Goal: Transaction & Acquisition: Subscribe to service/newsletter

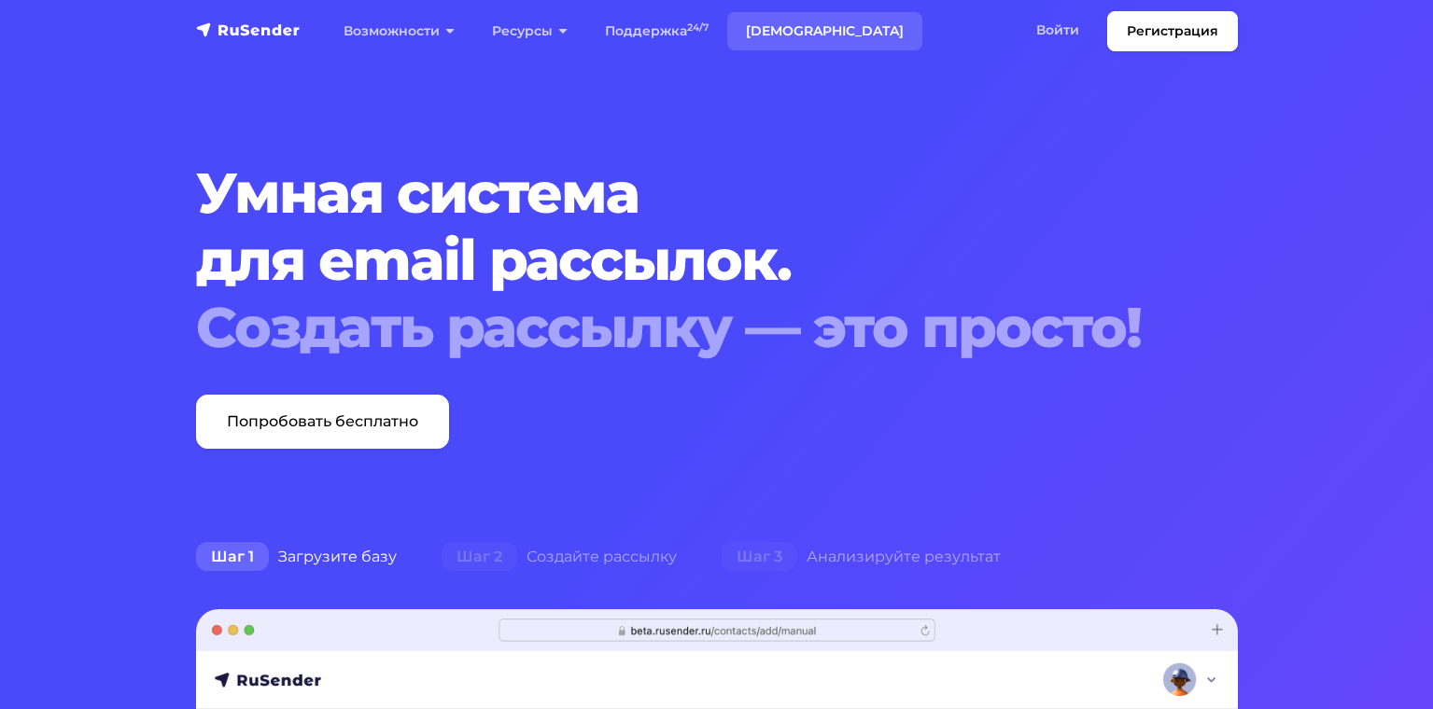
click at [769, 28] on link "[DEMOGRAPHIC_DATA]" at bounding box center [824, 31] width 195 height 38
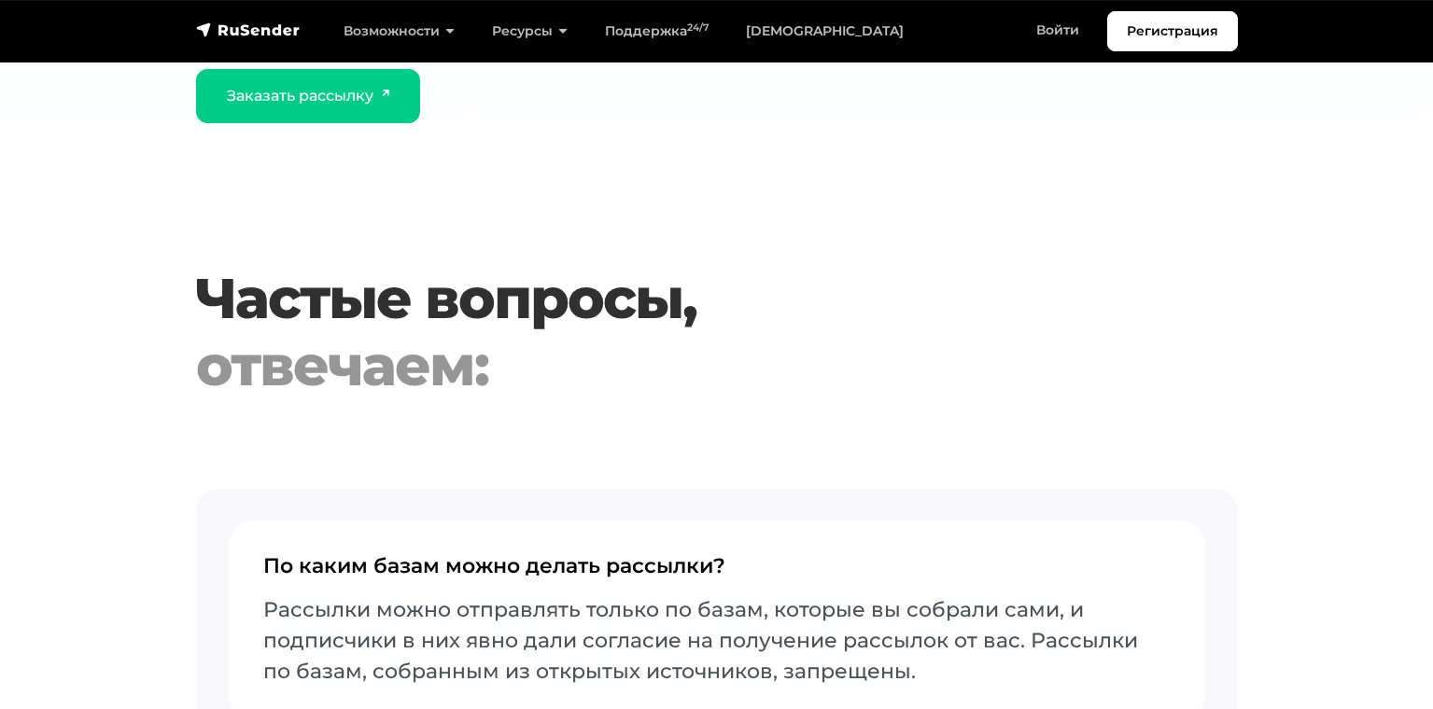
scroll to position [3267, 0]
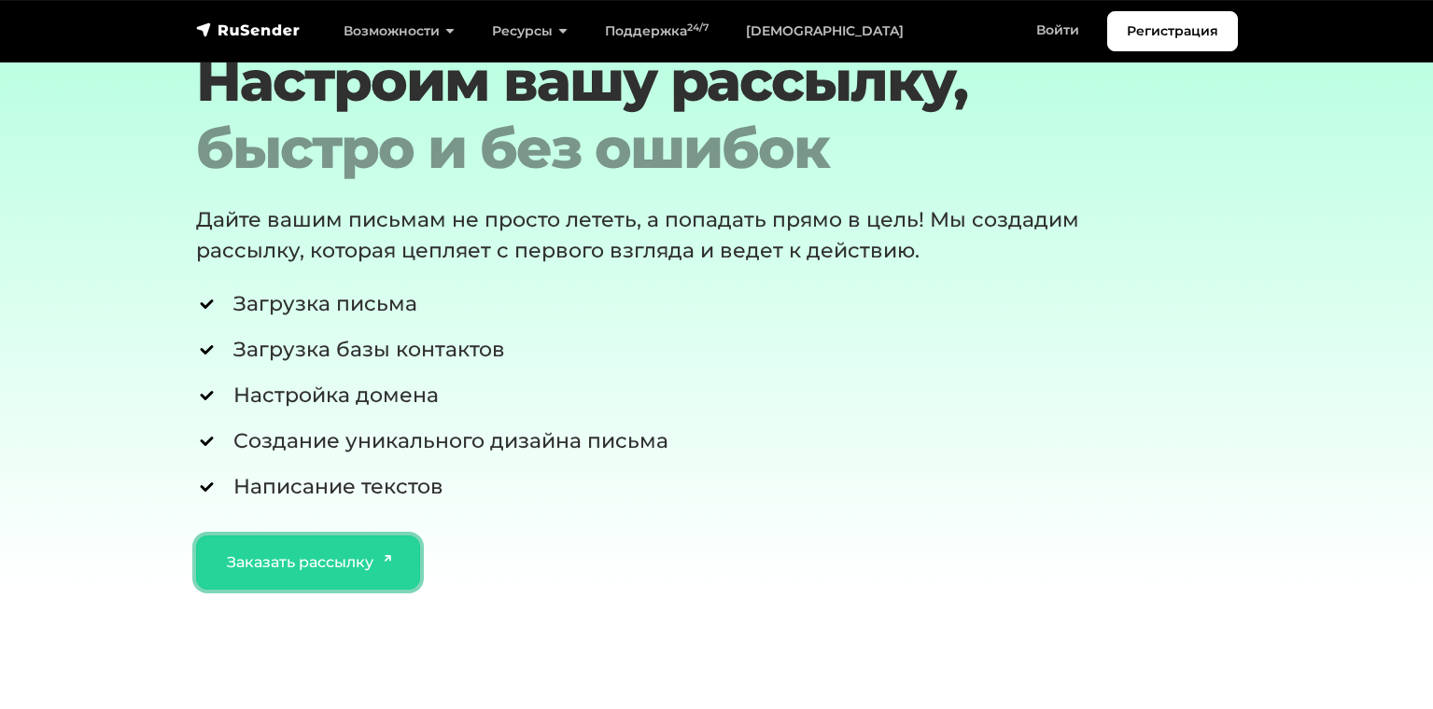
click at [324, 576] on link "Заказать рассылку" at bounding box center [308, 563] width 225 height 54
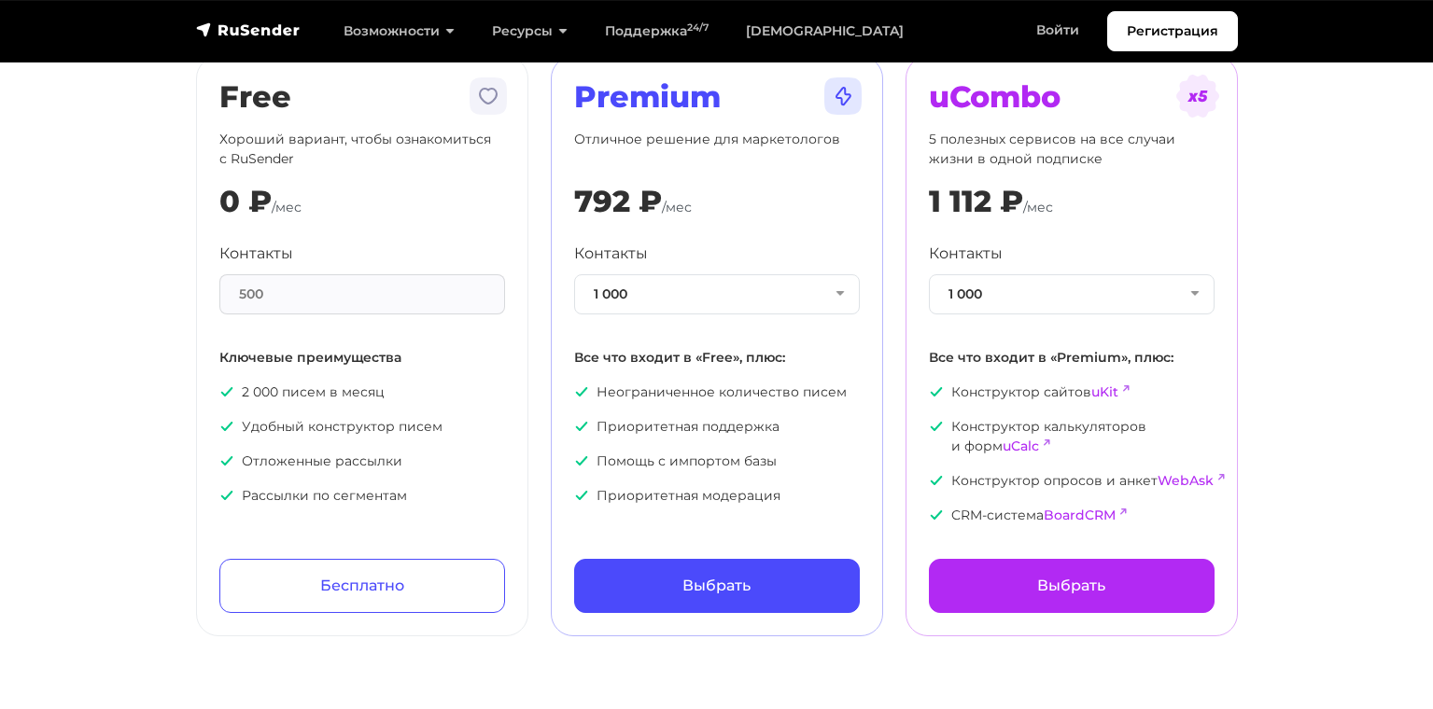
scroll to position [0, 0]
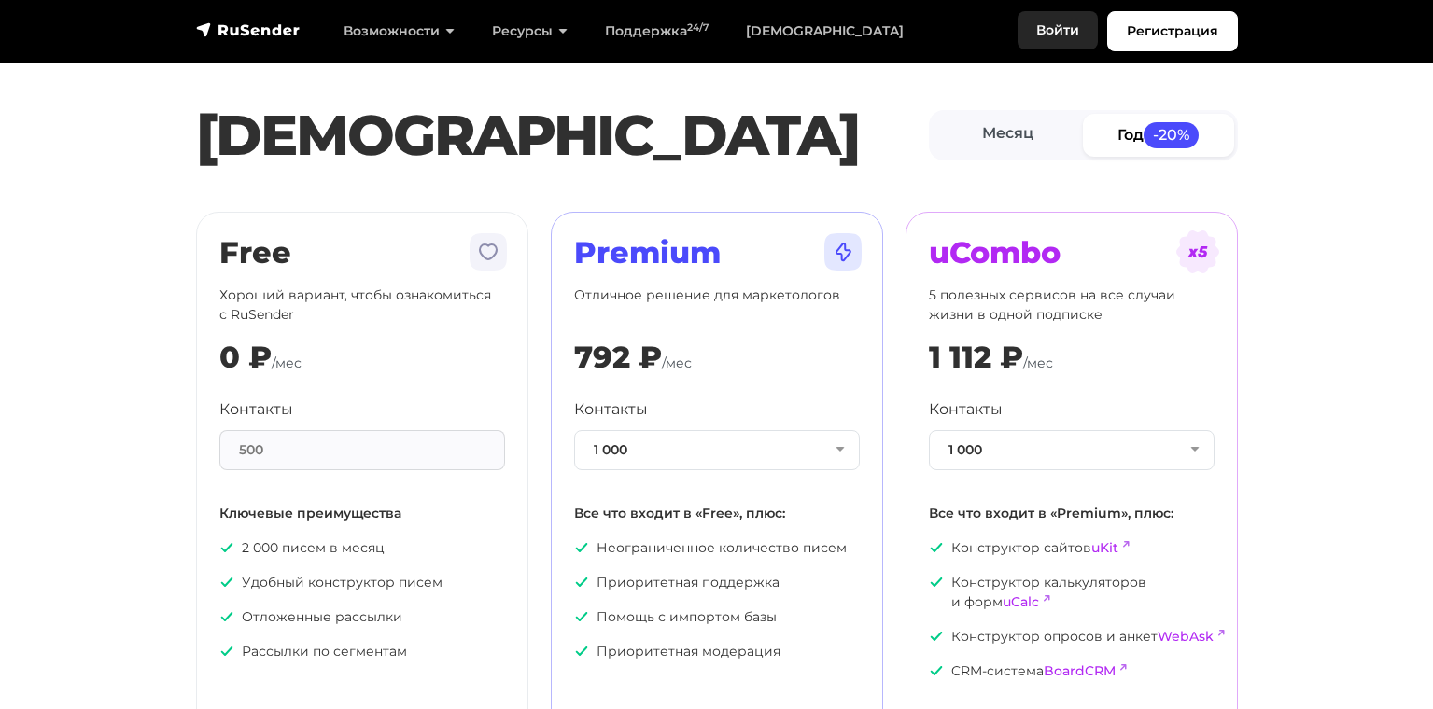
click at [1068, 31] on link "Войти" at bounding box center [1057, 30] width 80 height 38
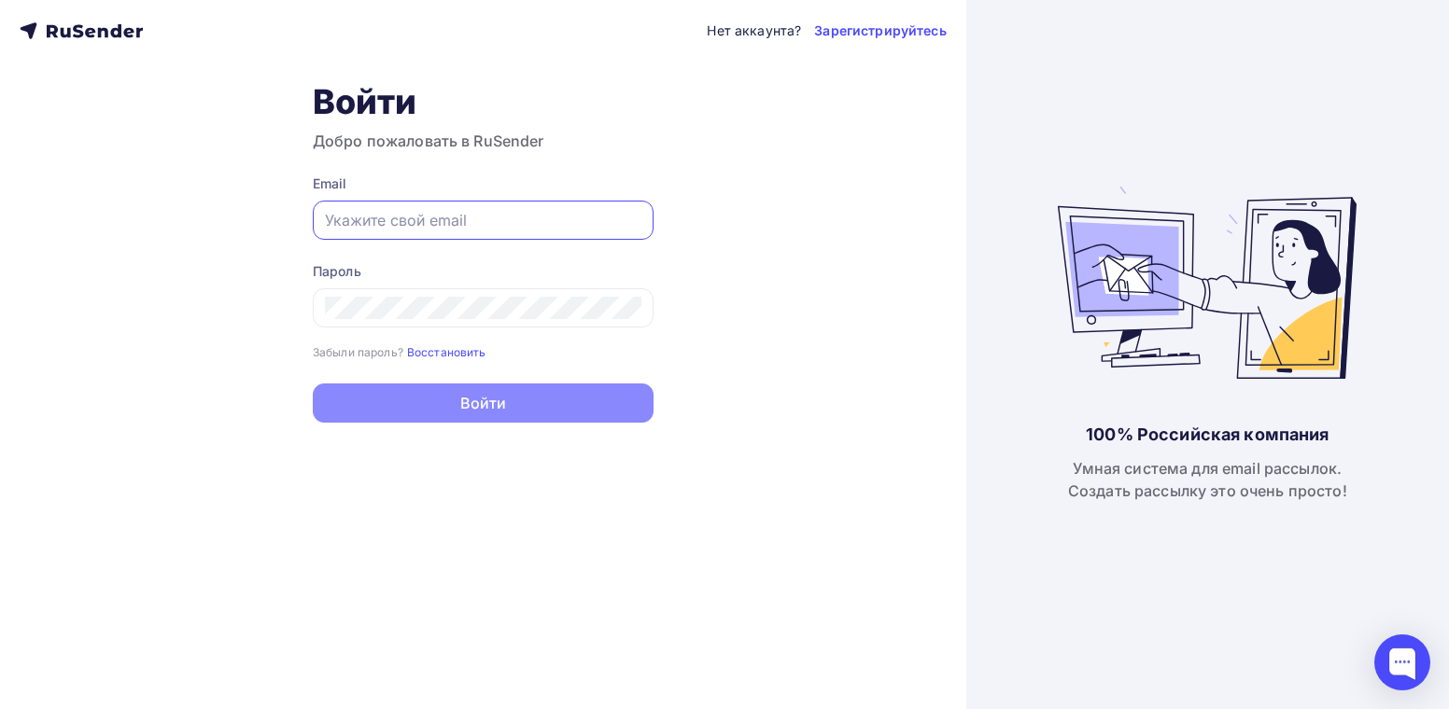
click at [359, 216] on input "text" at bounding box center [483, 220] width 316 height 22
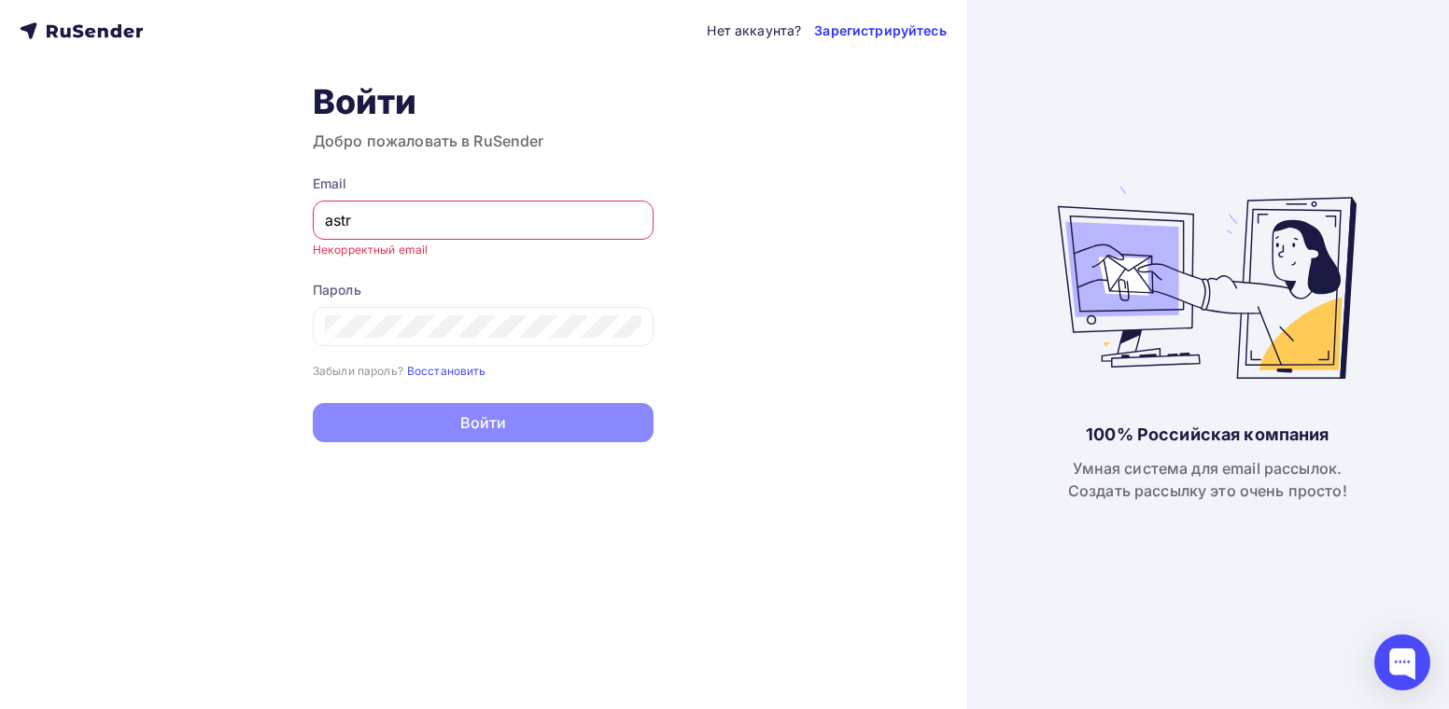
type input "astr"
click at [878, 35] on link "Зарегистрируйтесь" at bounding box center [880, 30] width 132 height 19
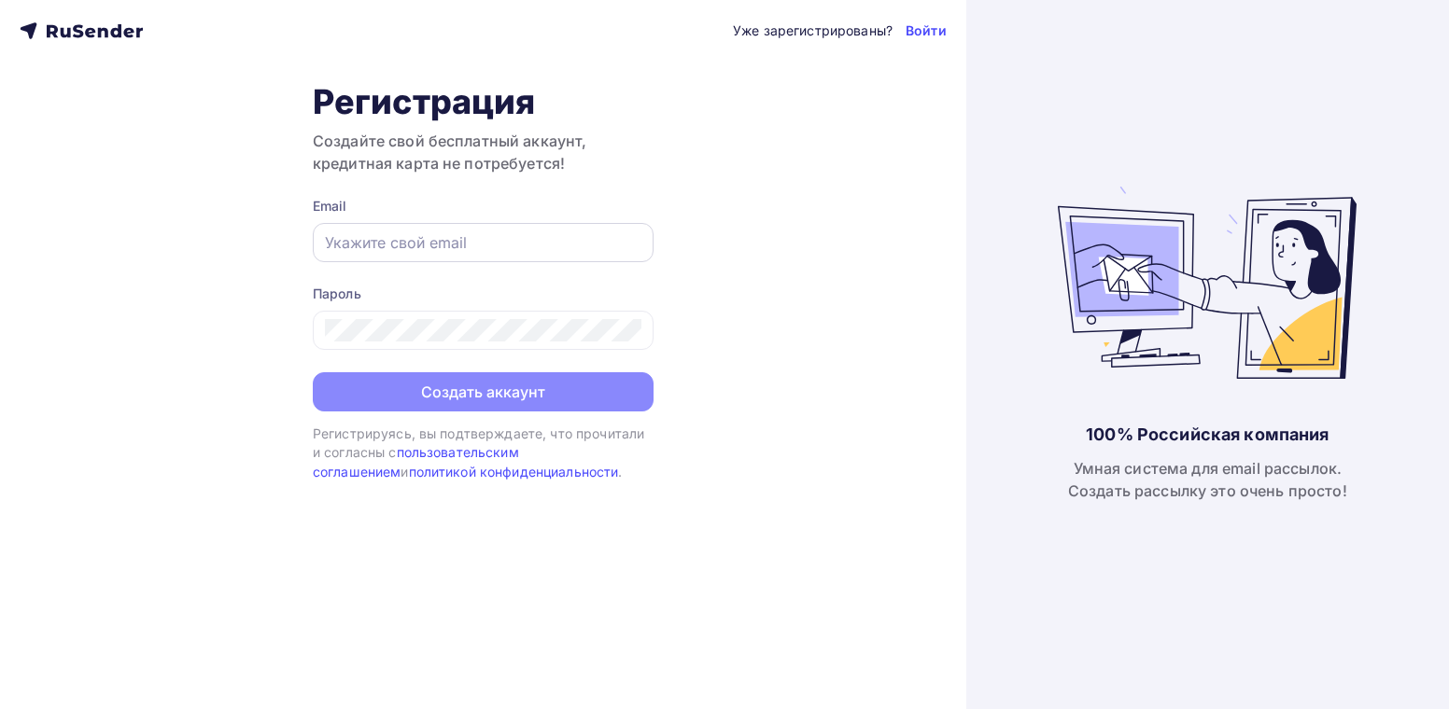
click at [352, 253] on input "text" at bounding box center [483, 242] width 316 height 22
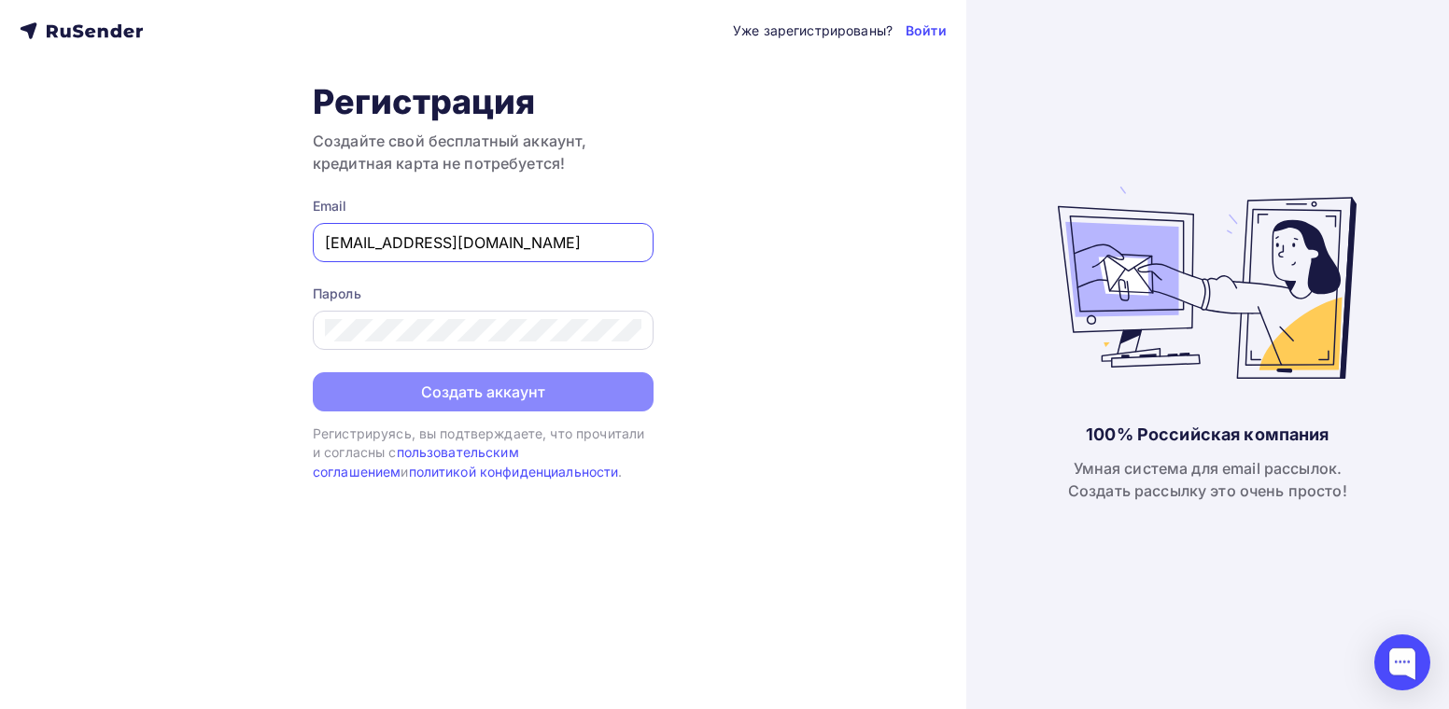
type input "astrodeya@yanex.ru"
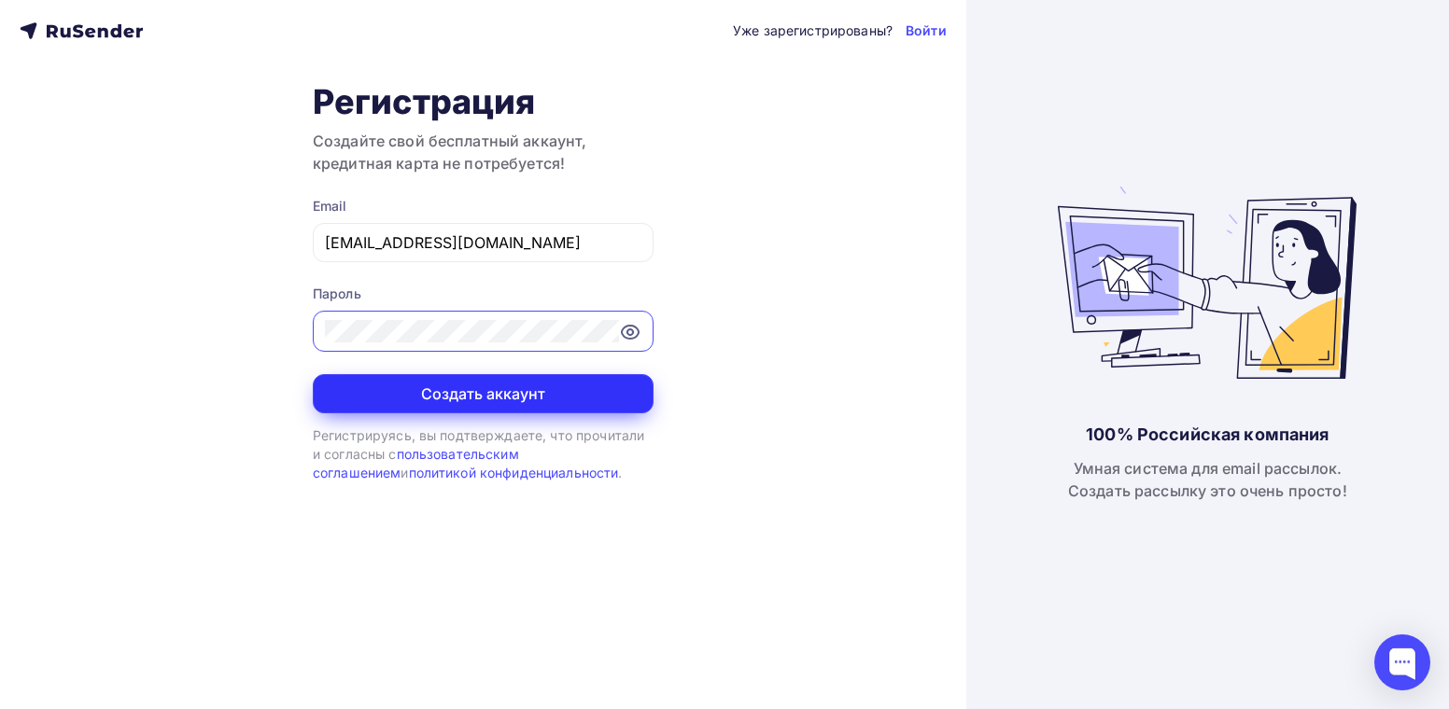
click at [448, 404] on button "Создать аккаунт" at bounding box center [483, 393] width 341 height 39
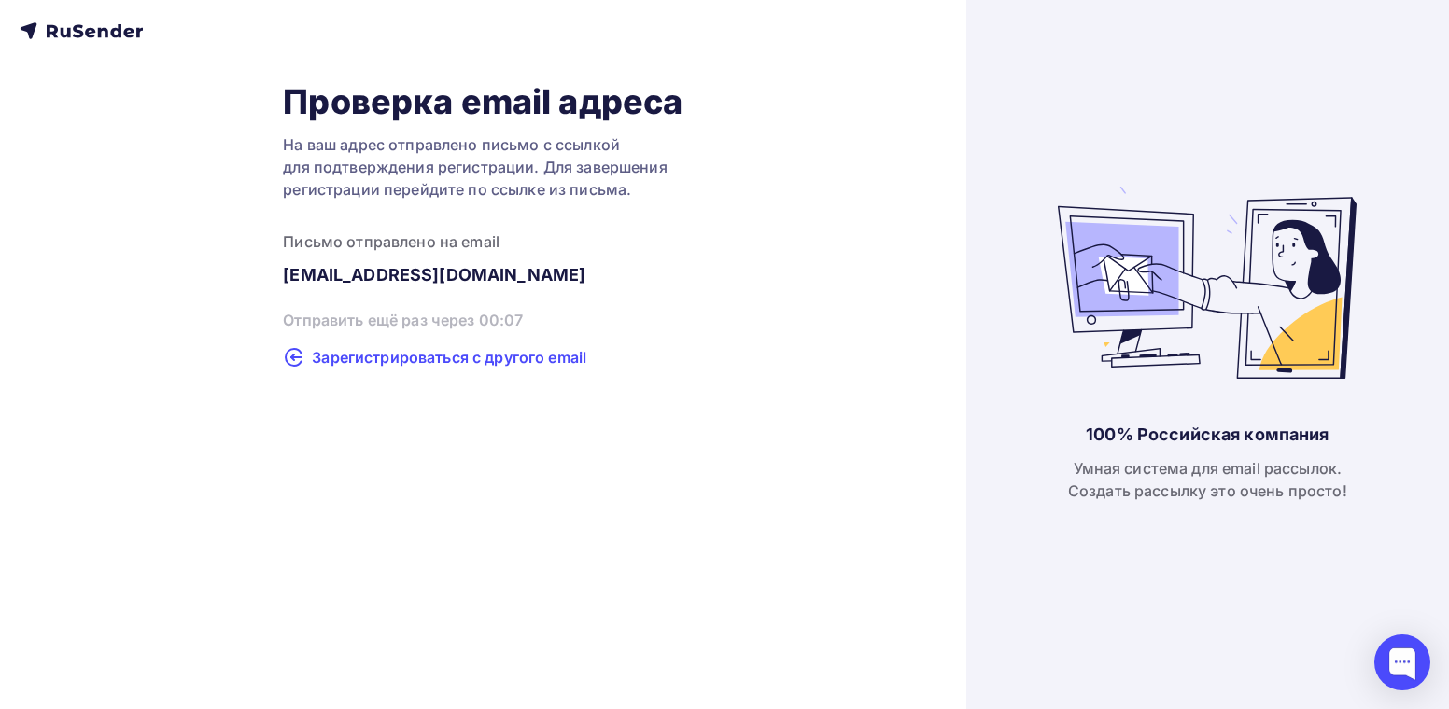
click at [435, 361] on span "Зарегистрироваться с другого email" at bounding box center [449, 357] width 274 height 22
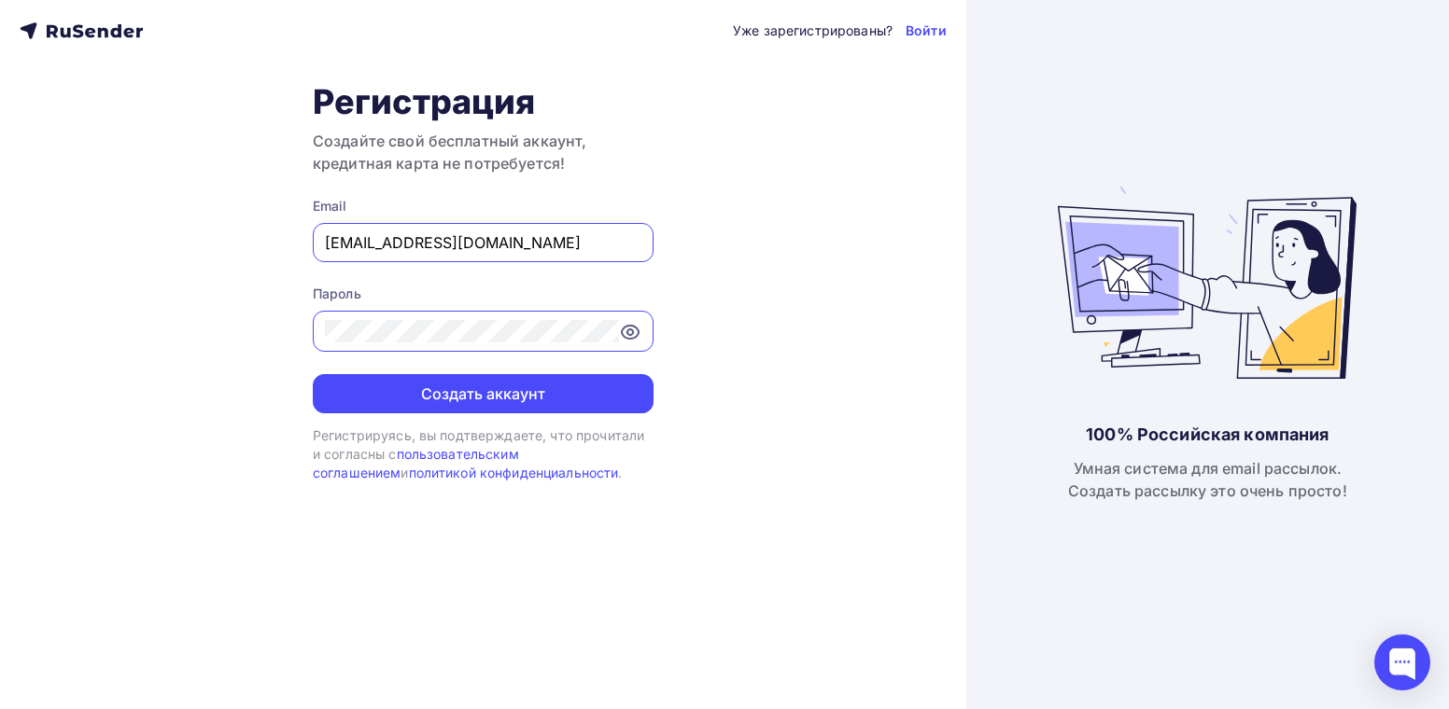
click at [485, 247] on input "astrodeya@yanex.ru" at bounding box center [483, 242] width 316 height 22
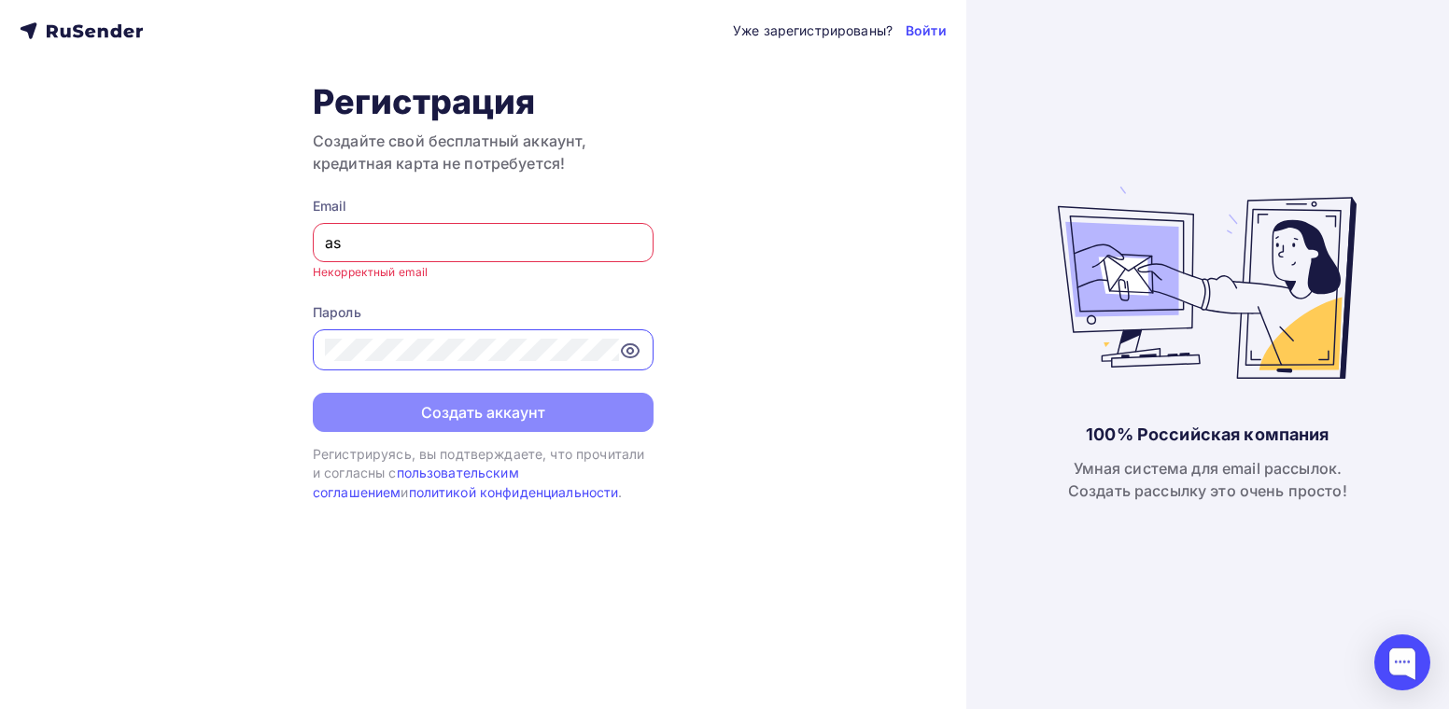
type input "a"
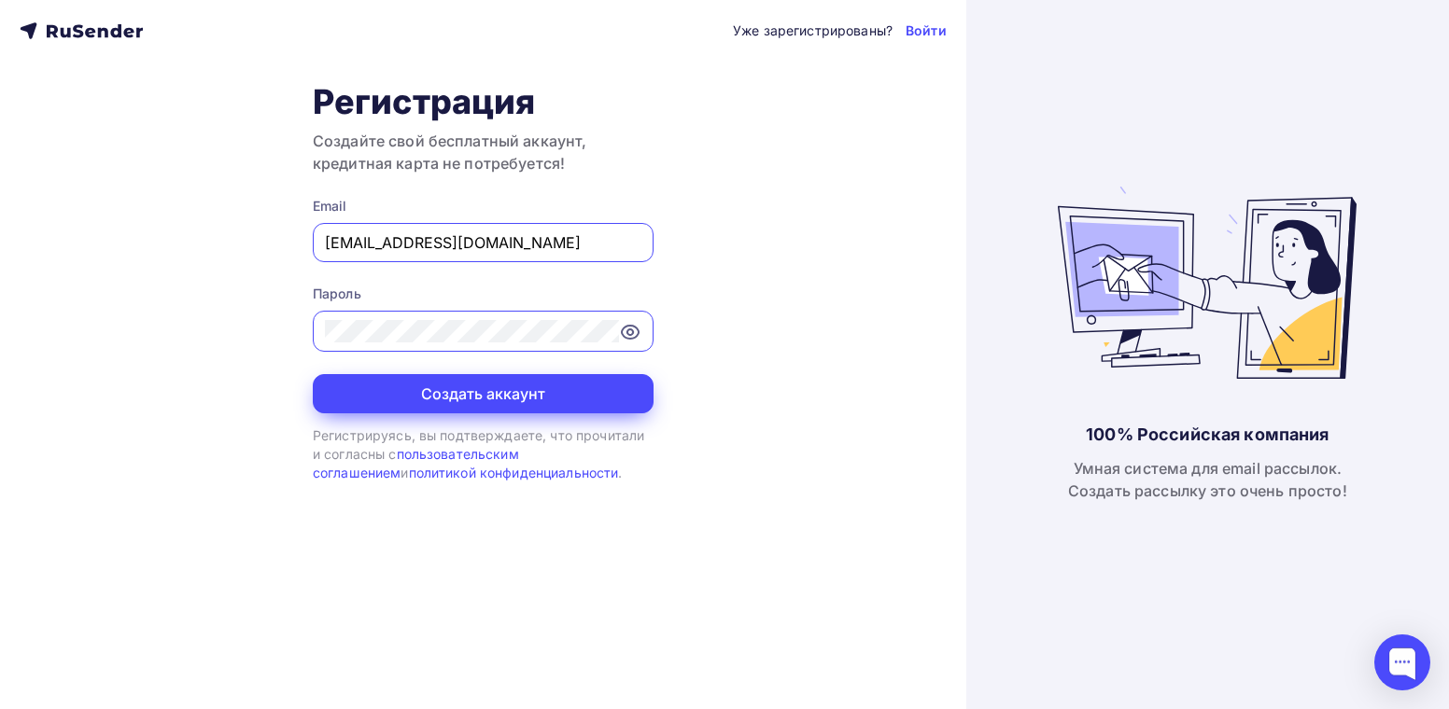
type input "zelana1967@ya.ru"
click at [458, 396] on button "Создать аккаунт" at bounding box center [483, 393] width 341 height 39
